Goal: Book appointment/travel/reservation

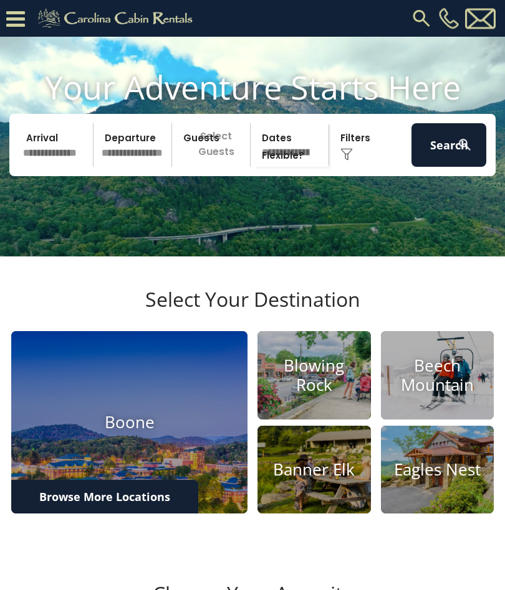
scroll to position [58, 0]
click at [161, 432] on h4 "Boone" at bounding box center [129, 422] width 236 height 19
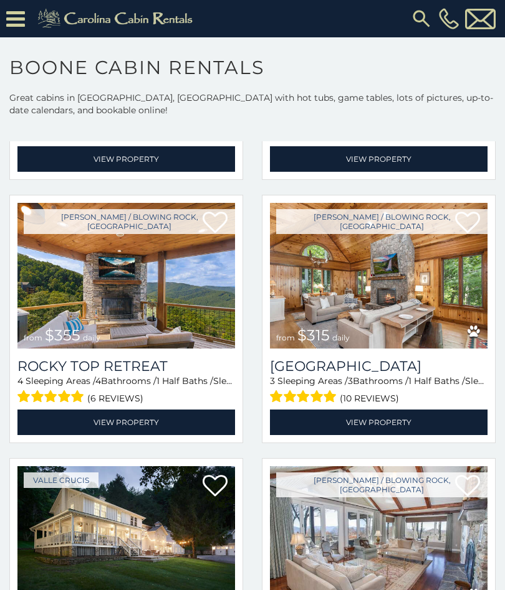
scroll to position [266, 0]
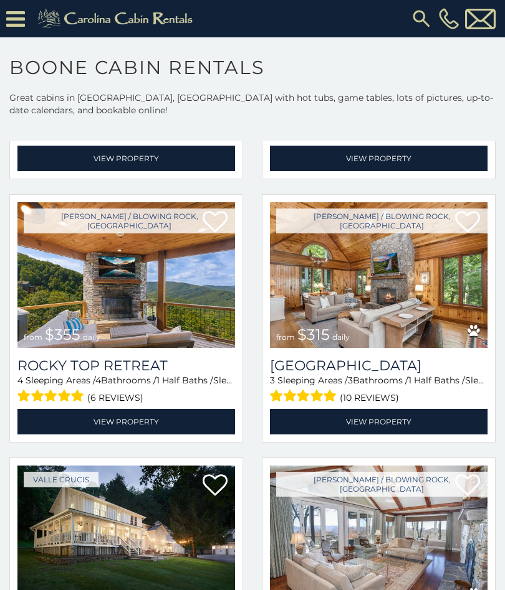
click at [380, 422] on link "View Property" at bounding box center [378, 422] width 217 height 26
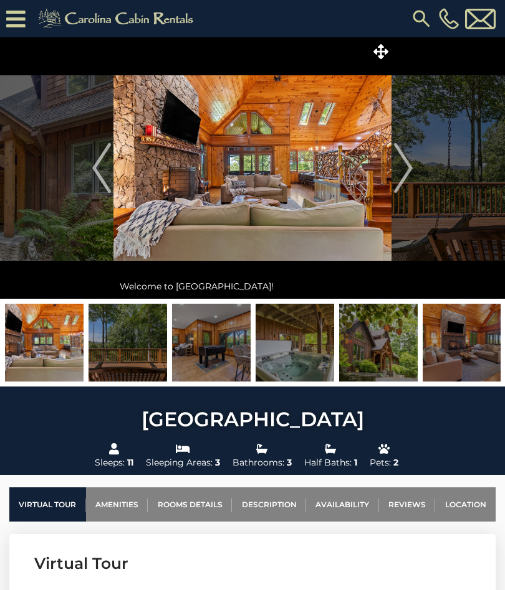
click at [403, 169] on img "Next" at bounding box center [403, 168] width 19 height 50
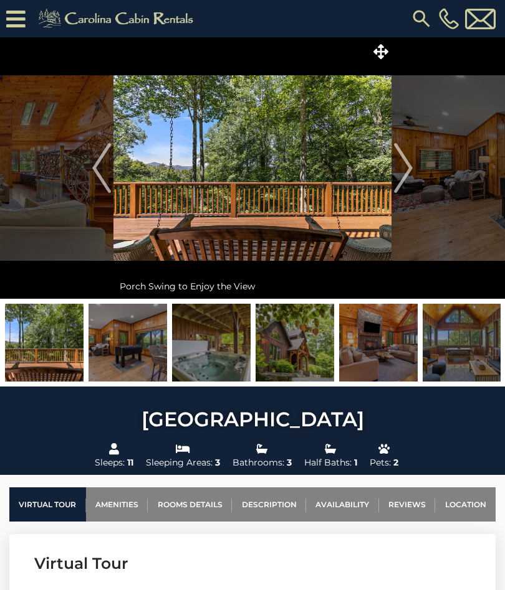
click at [404, 171] on img "Next" at bounding box center [403, 168] width 19 height 50
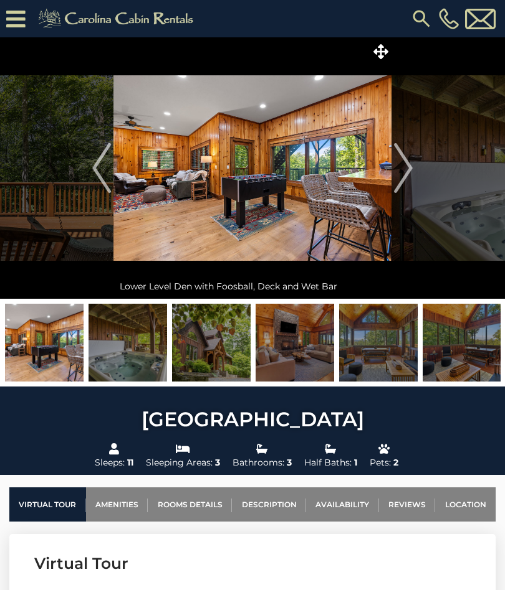
click at [399, 174] on img "Next" at bounding box center [403, 168] width 19 height 50
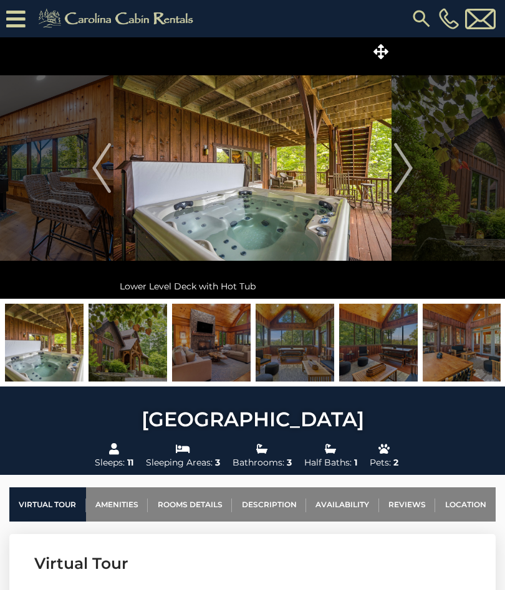
click at [405, 176] on img "Next" at bounding box center [403, 168] width 19 height 50
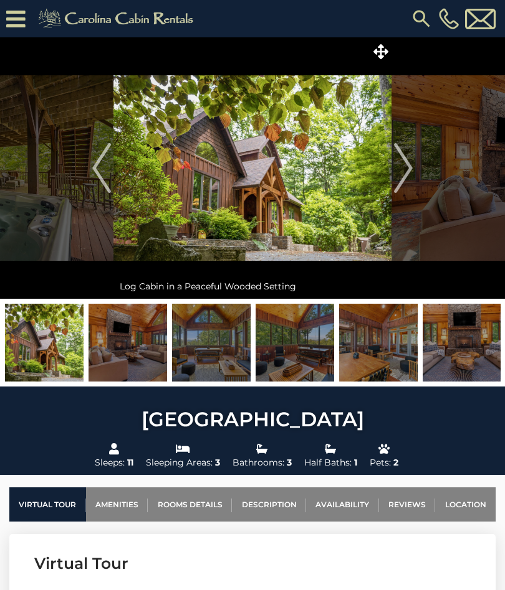
click at [458, 505] on link "Location" at bounding box center [465, 505] width 60 height 34
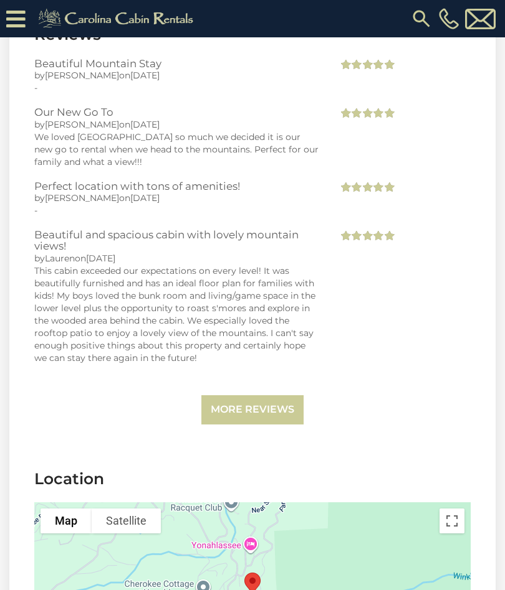
scroll to position [3311, 0]
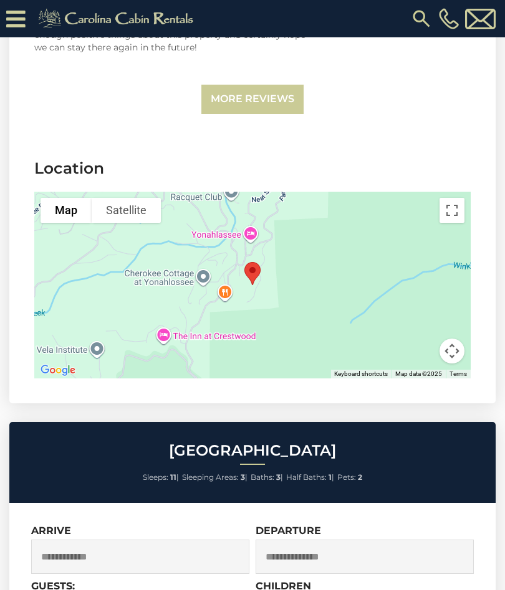
click at [447, 339] on button "Map camera controls" at bounding box center [451, 351] width 25 height 25
click at [421, 339] on button "Zoom out" at bounding box center [420, 351] width 25 height 25
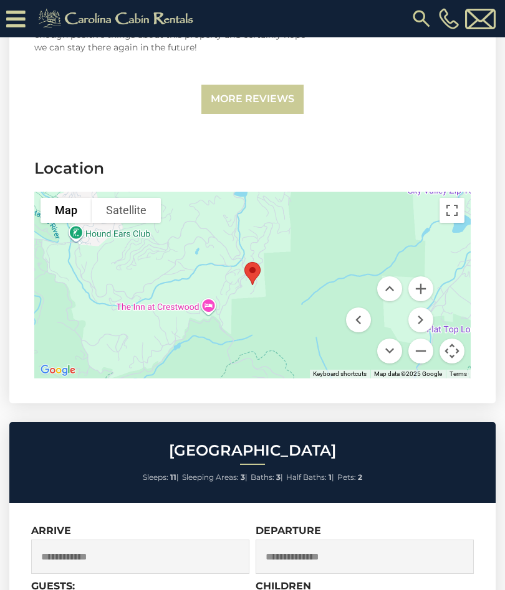
click at [419, 339] on button "Zoom out" at bounding box center [420, 351] width 25 height 25
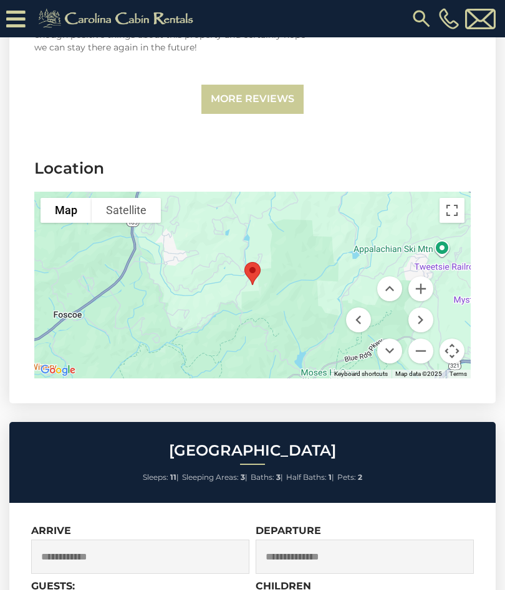
click at [420, 339] on button "Zoom out" at bounding box center [420, 351] width 25 height 25
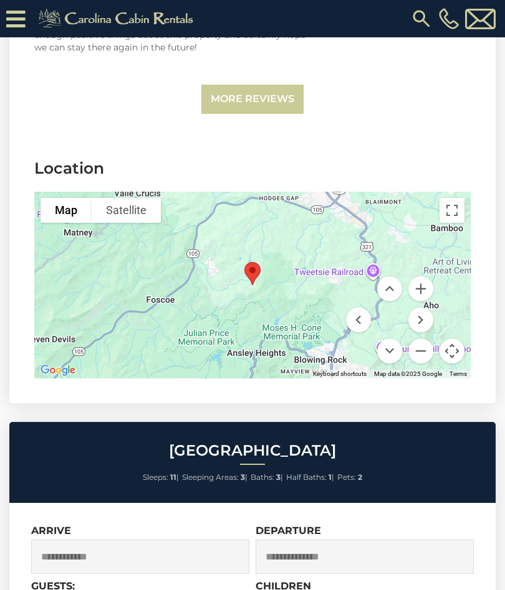
click at [424, 339] on button "Zoom out" at bounding box center [420, 351] width 25 height 25
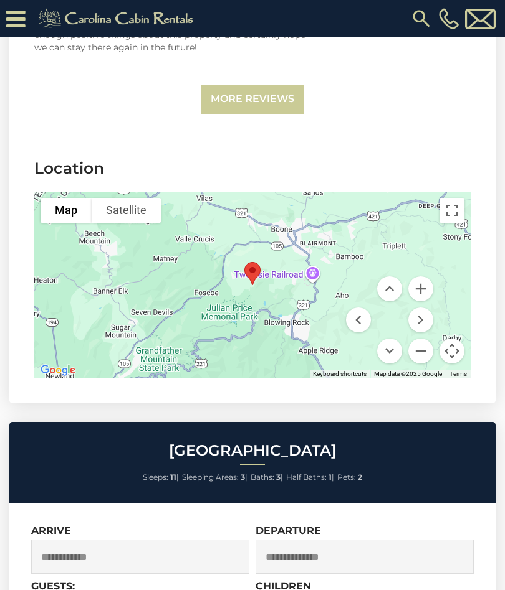
click at [418, 339] on button "Zoom out" at bounding box center [420, 351] width 25 height 25
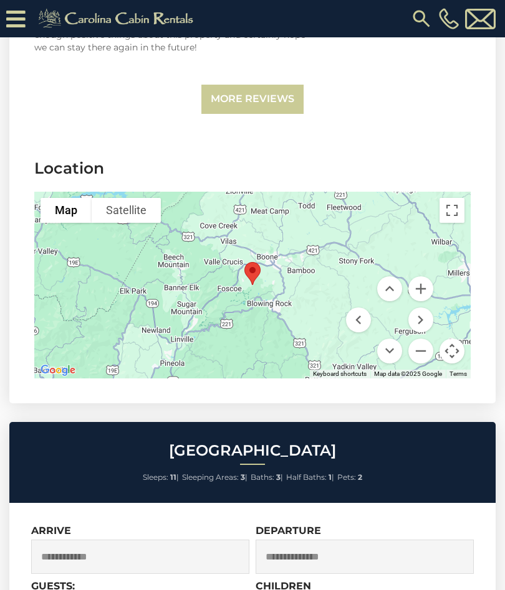
click at [419, 339] on button "Zoom out" at bounding box center [420, 351] width 25 height 25
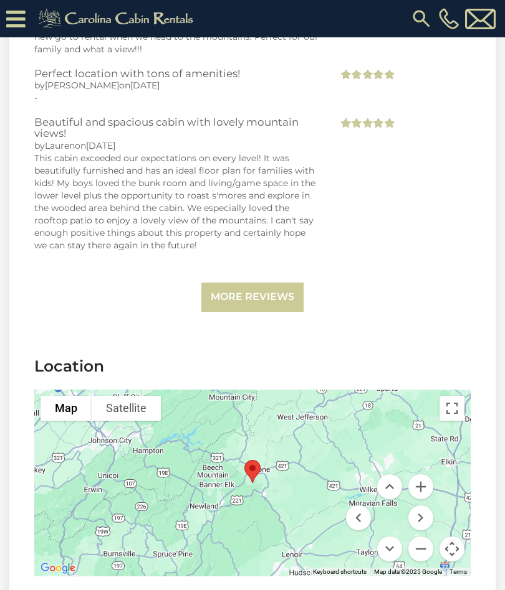
scroll to position [3112, 0]
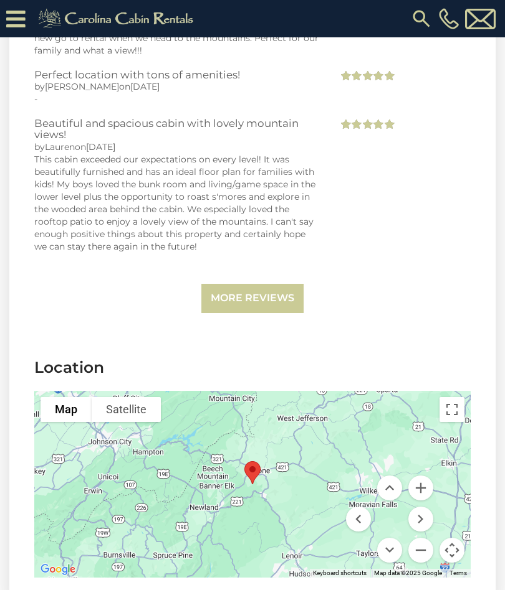
click at [417, 538] on button "Zoom out" at bounding box center [420, 550] width 25 height 25
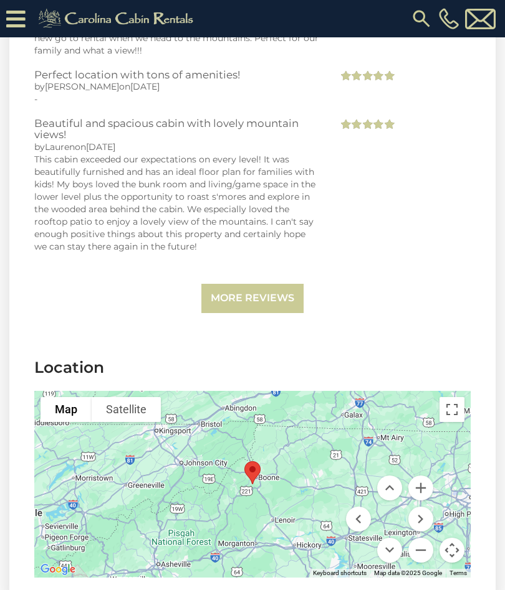
click at [422, 538] on button "Zoom out" at bounding box center [420, 550] width 25 height 25
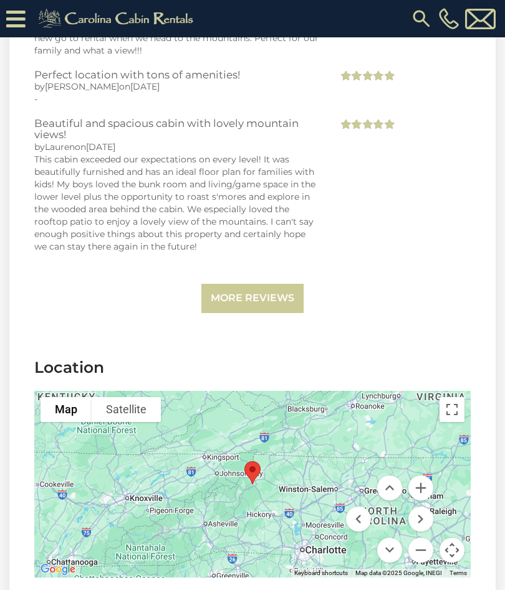
click at [421, 538] on button "Zoom out" at bounding box center [420, 550] width 25 height 25
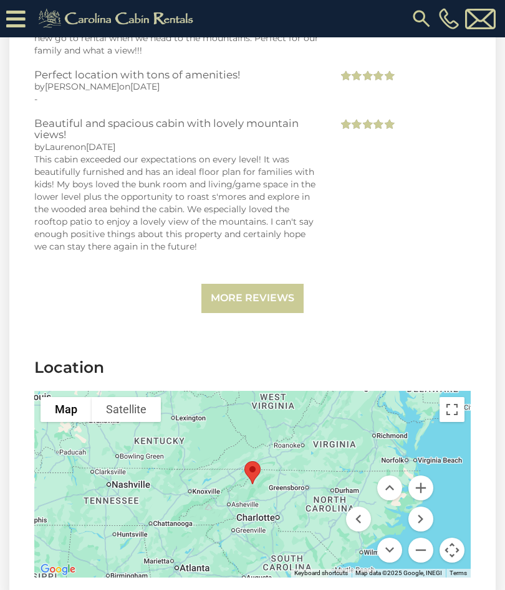
click at [416, 538] on button "Zoom out" at bounding box center [420, 550] width 25 height 25
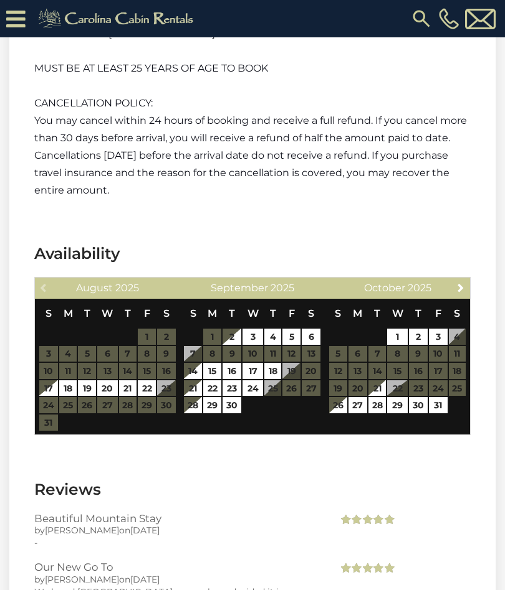
scroll to position [2544, 0]
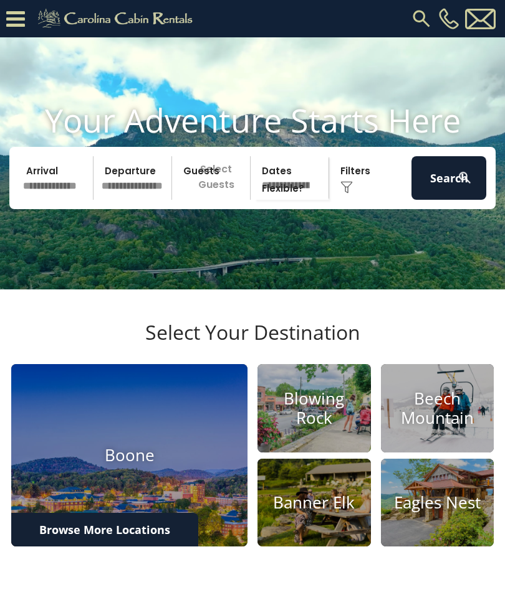
scroll to position [58, 0]
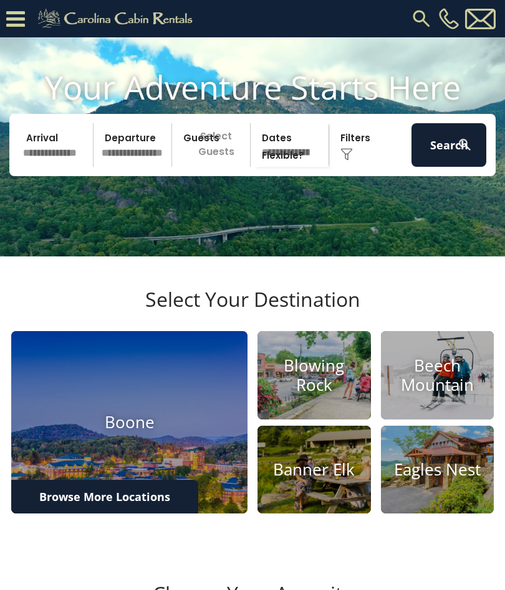
click at [121, 514] on link "Browse More Locations" at bounding box center [104, 497] width 187 height 34
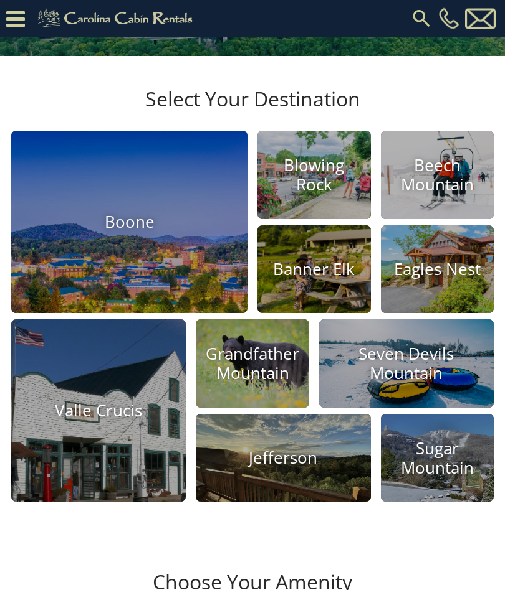
scroll to position [258, 0]
click at [323, 468] on h4 "Jefferson" at bounding box center [283, 457] width 174 height 19
